Goal: Information Seeking & Learning: Find specific fact

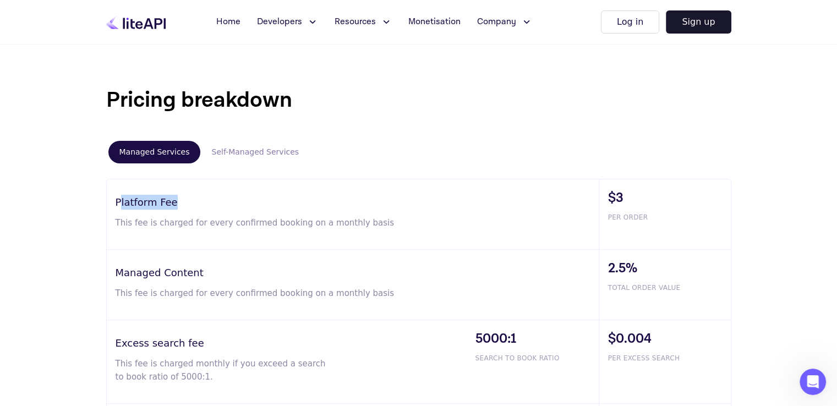
drag, startPoint x: 119, startPoint y: 202, endPoint x: 175, endPoint y: 199, distance: 55.6
click at [175, 199] on h3 "Platform Fee" at bounding box center [357, 202] width 483 height 15
drag, startPoint x: 115, startPoint y: 201, endPoint x: 193, endPoint y: 190, distance: 78.9
click at [193, 190] on div "Platform Fee This fee is charged for every confirmed booking on a monthly basis" at bounding box center [353, 214] width 492 height 70
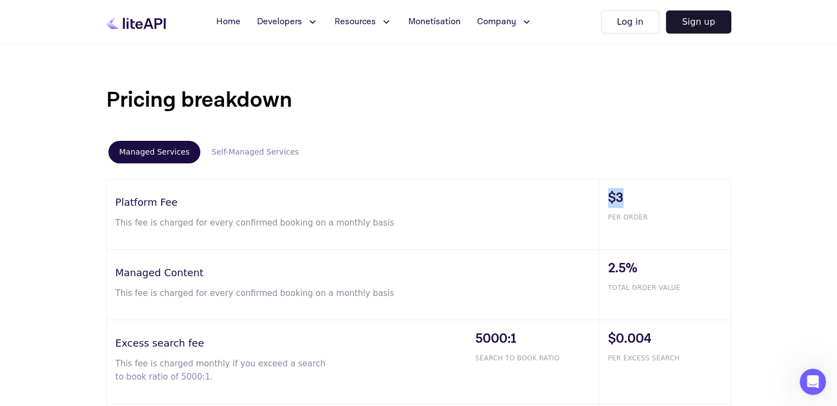
drag, startPoint x: 605, startPoint y: 199, endPoint x: 621, endPoint y: 196, distance: 15.7
click at [621, 196] on div "$3 PER ORDER" at bounding box center [665, 214] width 132 height 70
click at [622, 173] on div "Pricing breakdown Managed Services Self-Managed Services Platform Fee This fee …" at bounding box center [419, 293] width 660 height 418
click at [609, 195] on span "$3" at bounding box center [669, 198] width 123 height 20
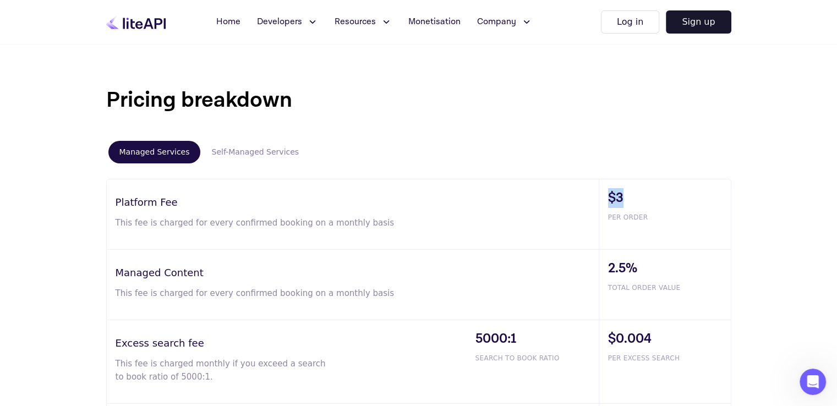
drag, startPoint x: 621, startPoint y: 193, endPoint x: 610, endPoint y: 193, distance: 11.0
click at [610, 193] on span "$3" at bounding box center [669, 198] width 123 height 20
click at [619, 197] on span "$3" at bounding box center [669, 198] width 123 height 20
drag, startPoint x: 622, startPoint y: 196, endPoint x: 608, endPoint y: 195, distance: 14.3
click at [608, 195] on span "$3" at bounding box center [669, 198] width 123 height 20
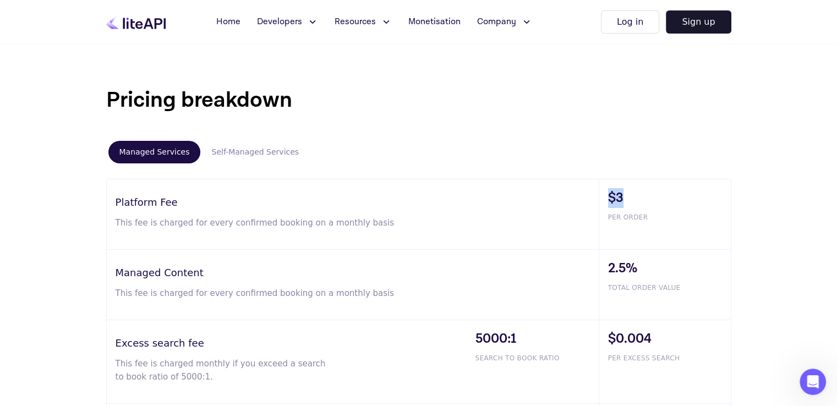
click at [625, 196] on span "$3" at bounding box center [669, 198] width 123 height 20
click at [611, 193] on span "$3" at bounding box center [669, 198] width 123 height 20
click at [622, 195] on span "$3" at bounding box center [669, 198] width 123 height 20
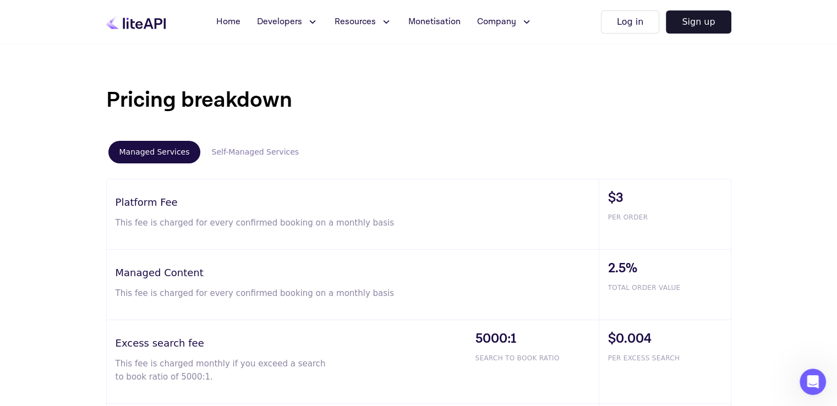
click at [622, 195] on span "$3" at bounding box center [669, 198] width 123 height 20
drag, startPoint x: 622, startPoint y: 195, endPoint x: 607, endPoint y: 194, distance: 14.9
click at [607, 194] on div "$3 PER ORDER" at bounding box center [665, 214] width 132 height 70
click at [616, 172] on div "Pricing breakdown Managed Services Self-Managed Services Platform Fee This fee …" at bounding box center [419, 293] width 660 height 418
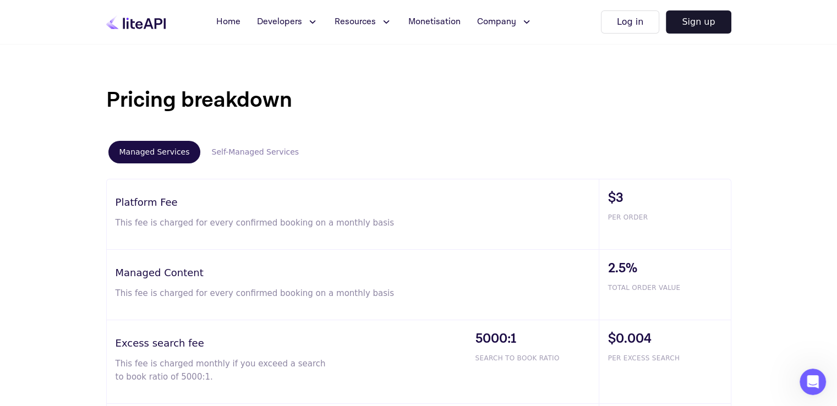
click at [616, 172] on div "Pricing breakdown Managed Services Self-Managed Services Platform Fee This fee …" at bounding box center [419, 293] width 660 height 418
click at [631, 174] on div "Pricing breakdown Managed Services Self-Managed Services Platform Fee This fee …" at bounding box center [419, 293] width 660 height 418
drag, startPoint x: 625, startPoint y: 195, endPoint x: 603, endPoint y: 192, distance: 22.3
click at [603, 192] on div "$3 PER ORDER" at bounding box center [665, 214] width 132 height 70
click at [617, 192] on span "$3" at bounding box center [669, 198] width 123 height 20
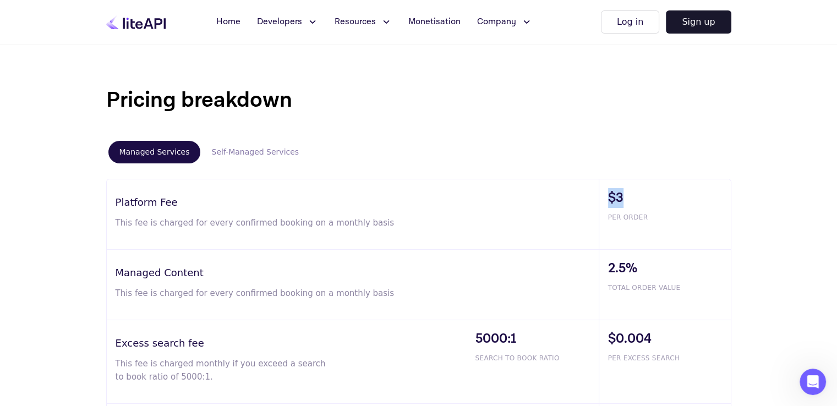
click at [617, 192] on span "$3" at bounding box center [669, 198] width 123 height 20
click at [625, 192] on span "$3" at bounding box center [669, 198] width 123 height 20
